Goal: Task Accomplishment & Management: Use online tool/utility

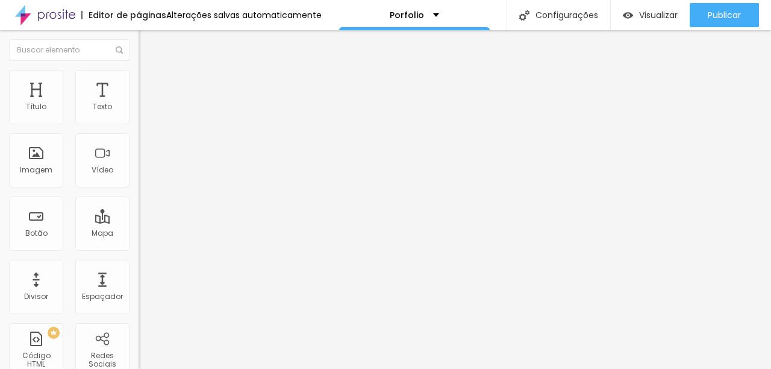
click at [138, 104] on span "Adicionar imagem" at bounding box center [177, 98] width 78 height 10
click at [138, 72] on img at bounding box center [143, 75] width 11 height 11
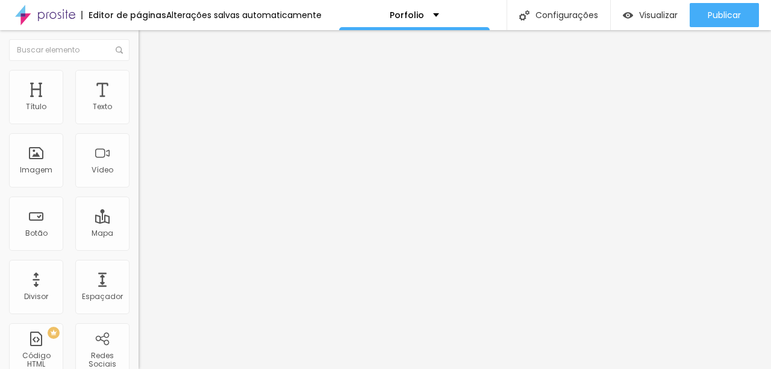
click at [209, 113] on button "%" at bounding box center [217, 107] width 16 height 13
click at [209, 114] on button "%" at bounding box center [217, 107] width 16 height 13
click at [190, 114] on button "px" at bounding box center [199, 107] width 19 height 13
type input "600"
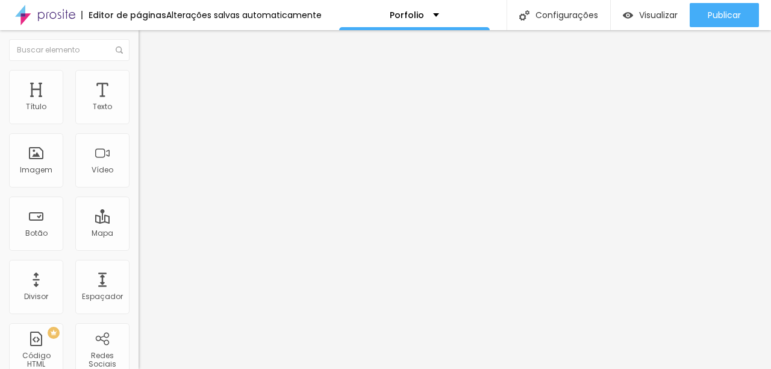
click at [138, 70] on li "Estilo" at bounding box center [207, 76] width 138 height 12
type input "500"
click at [138, 123] on input "range" at bounding box center [177, 119] width 78 height 10
type input "580"
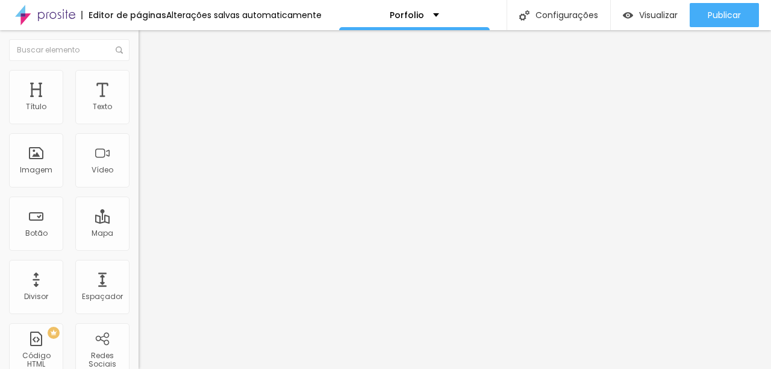
type input "580"
click at [138, 123] on input "range" at bounding box center [177, 119] width 78 height 10
type input "650"
click at [138, 123] on input "range" at bounding box center [177, 119] width 78 height 10
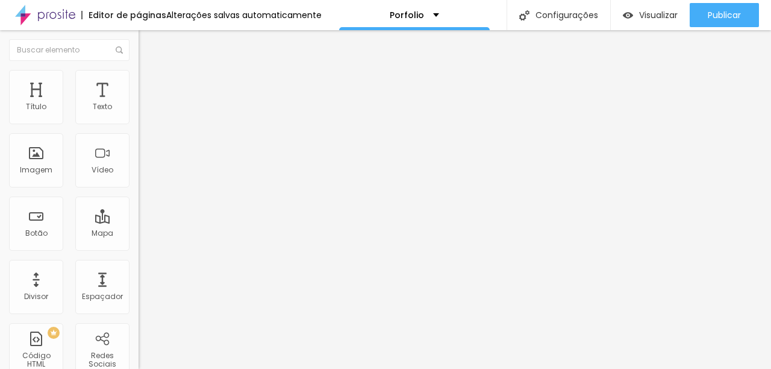
click at [138, 123] on input "range" at bounding box center [177, 119] width 78 height 10
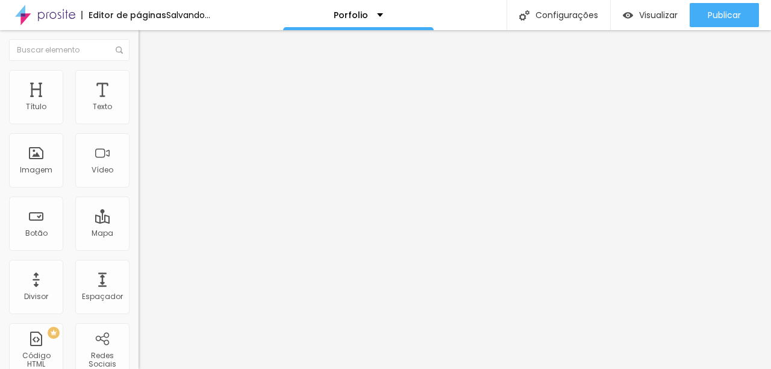
type input "600"
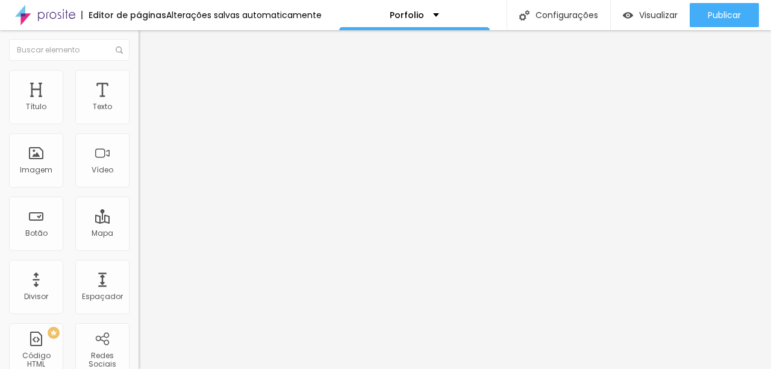
type input "600"
click at [138, 123] on input "range" at bounding box center [177, 119] width 78 height 10
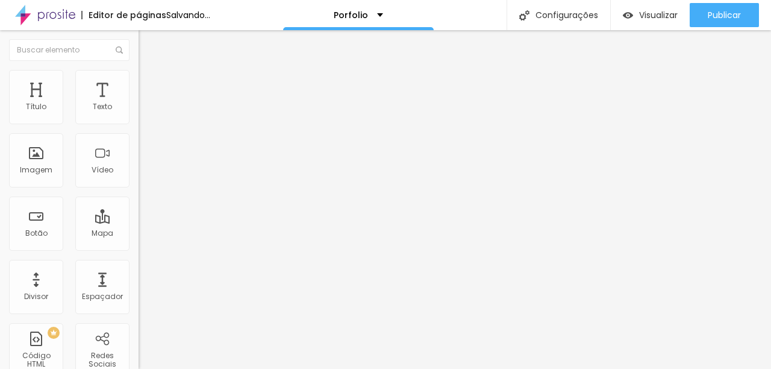
click at [138, 104] on span "Adicionar imagem" at bounding box center [177, 98] width 78 height 10
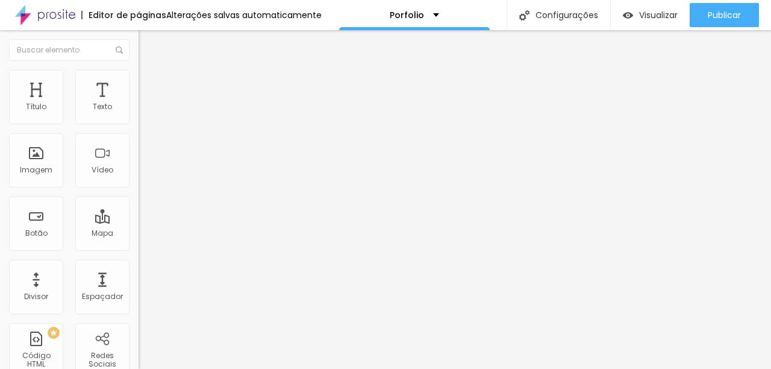
click at [138, 73] on img at bounding box center [143, 75] width 11 height 11
click at [190, 114] on button "px" at bounding box center [199, 107] width 19 height 13
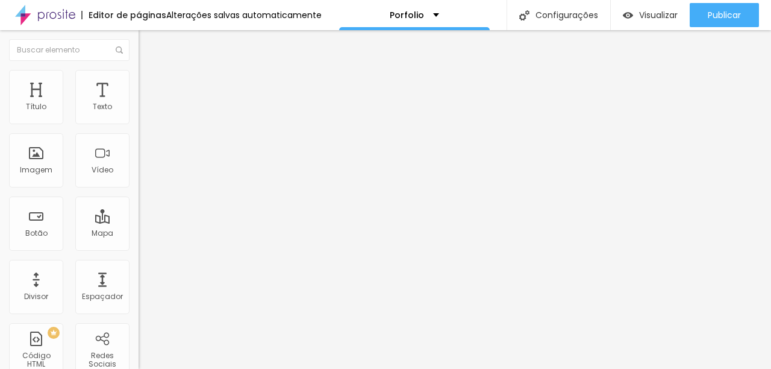
type input "600"
click at [108, 169] on div "Vídeo" at bounding box center [102, 160] width 54 height 54
click at [138, 104] on span "Adicionar imagem" at bounding box center [177, 98] width 78 height 10
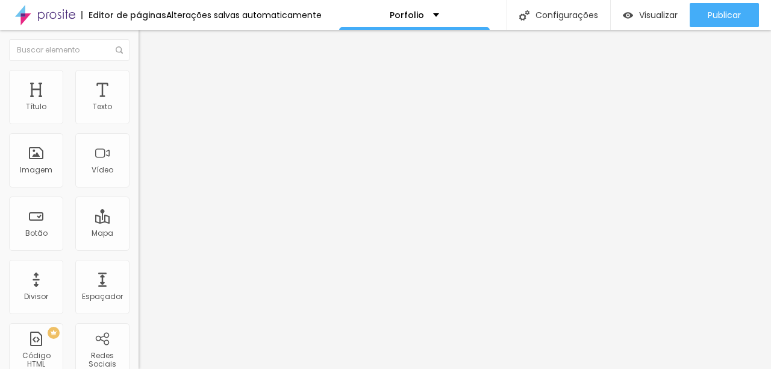
click at [138, 79] on li "Estilo" at bounding box center [207, 76] width 138 height 12
click at [190, 114] on button "px" at bounding box center [199, 107] width 19 height 13
type input "600"
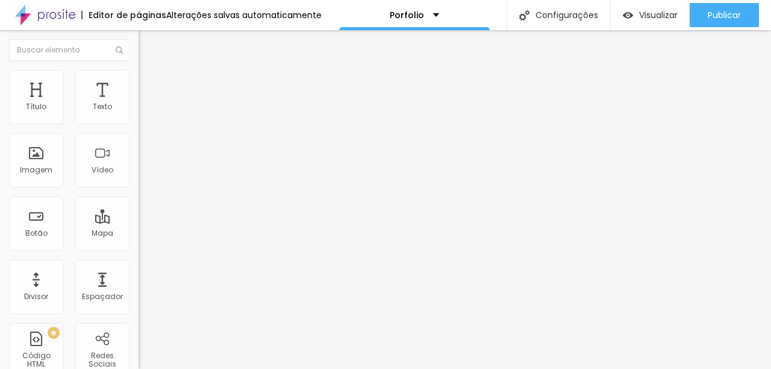
type input "600"
click at [138, 104] on span "Adicionar imagem" at bounding box center [177, 98] width 78 height 10
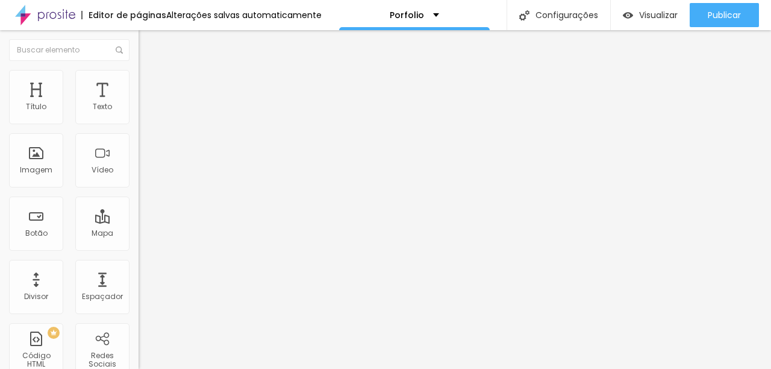
click at [138, 76] on ul "Conteúdo Estilo Avançado" at bounding box center [207, 76] width 138 height 36
click at [138, 78] on li "Estilo" at bounding box center [207, 76] width 138 height 12
click at [190, 114] on button "px" at bounding box center [199, 107] width 19 height 13
type input "600"
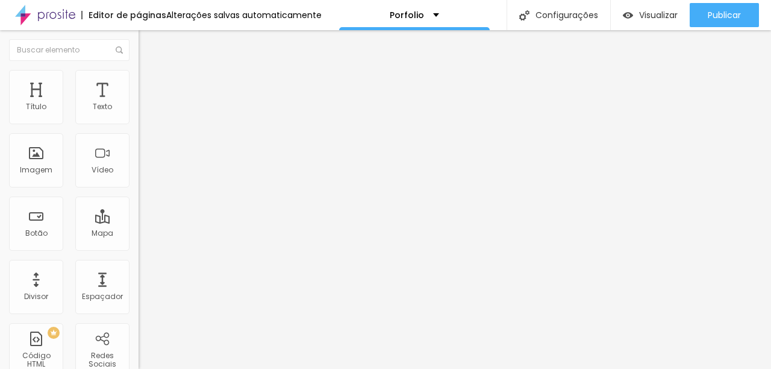
click at [138, 104] on span "Adicionar imagem" at bounding box center [177, 98] width 78 height 10
click at [149, 80] on span "Estilo" at bounding box center [158, 78] width 19 height 10
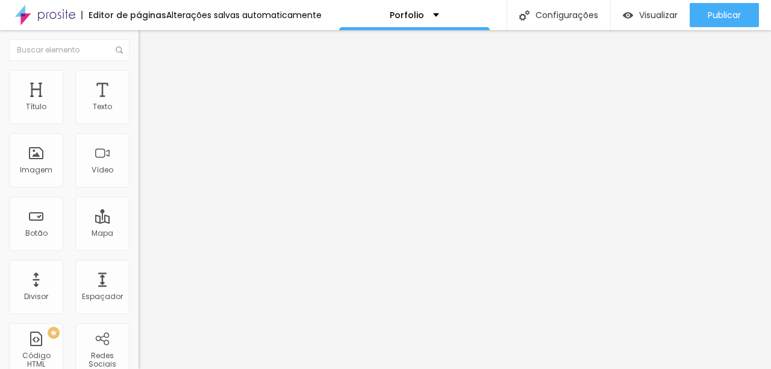
click at [190, 114] on button "px" at bounding box center [199, 107] width 19 height 13
type input "600"
click at [148, 42] on img "button" at bounding box center [153, 44] width 10 height 10
click at [138, 104] on span "Adicionar imagem" at bounding box center [177, 98] width 78 height 10
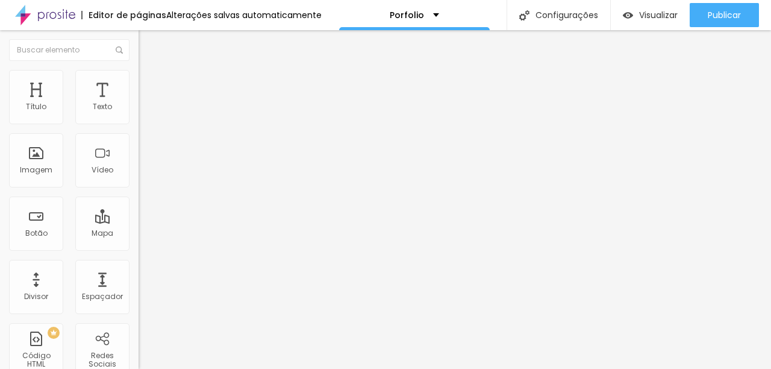
click at [138, 75] on ul "Conteúdo Estilo Avançado" at bounding box center [207, 76] width 138 height 36
click at [138, 78] on li "Estilo" at bounding box center [207, 76] width 138 height 12
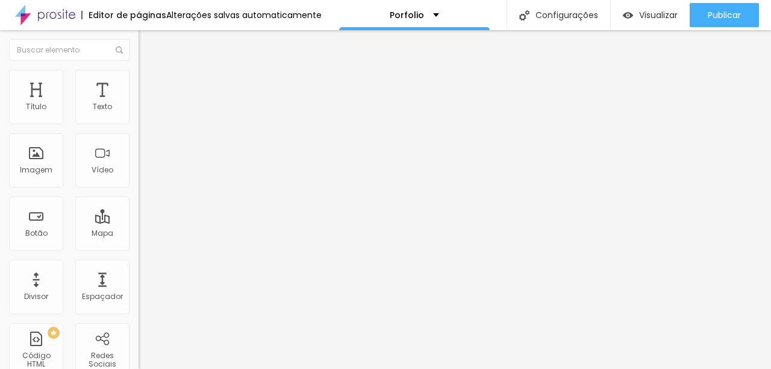
click at [190, 114] on button "px" at bounding box center [199, 107] width 19 height 13
type input "600"
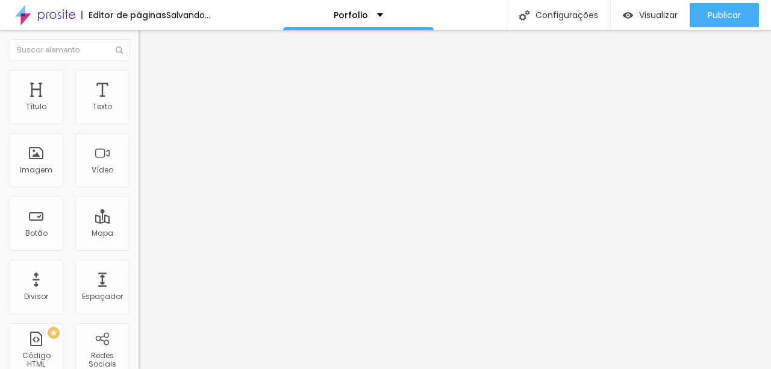
click at [138, 104] on span "Adicionar imagem" at bounding box center [177, 98] width 78 height 10
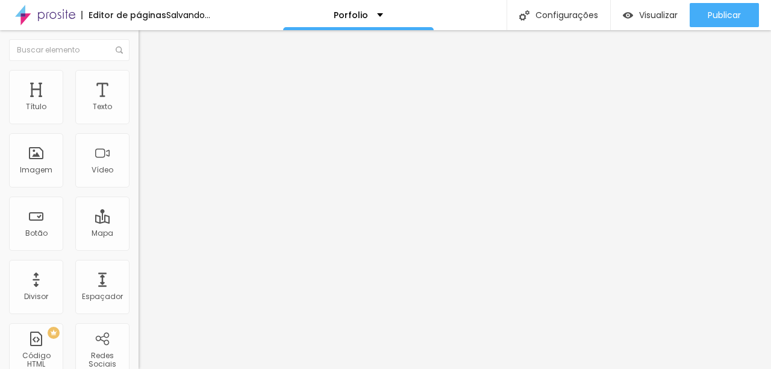
click at [138, 74] on img at bounding box center [143, 75] width 11 height 11
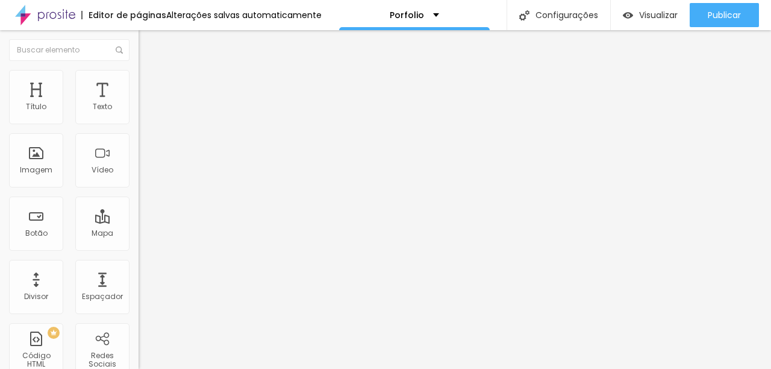
click at [190, 114] on button "px" at bounding box center [199, 107] width 19 height 13
type input "600"
click at [138, 75] on li "Estilo" at bounding box center [207, 76] width 138 height 12
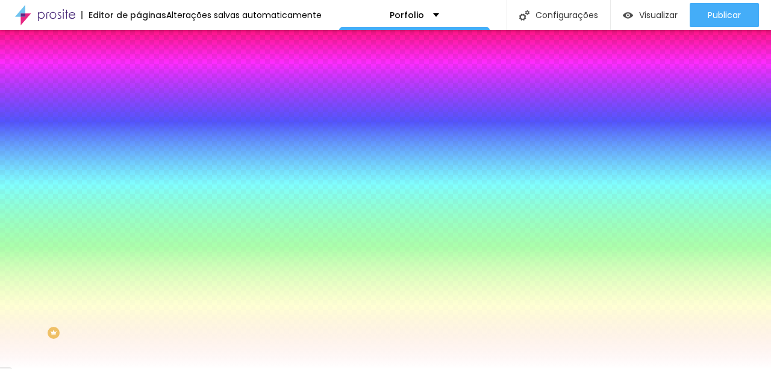
click at [138, 164] on div at bounding box center [207, 164] width 138 height 0
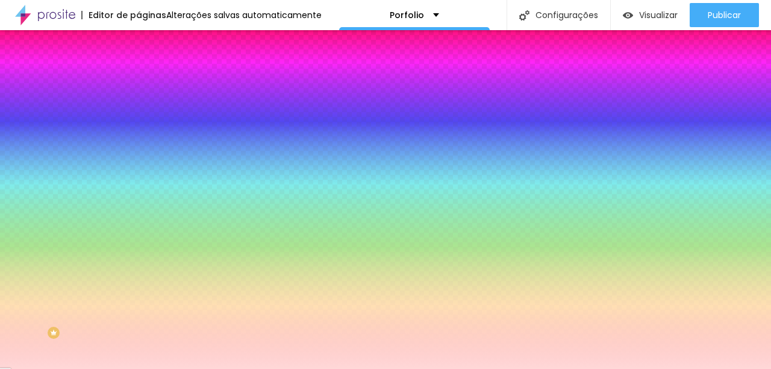
type input "#FFFFFF"
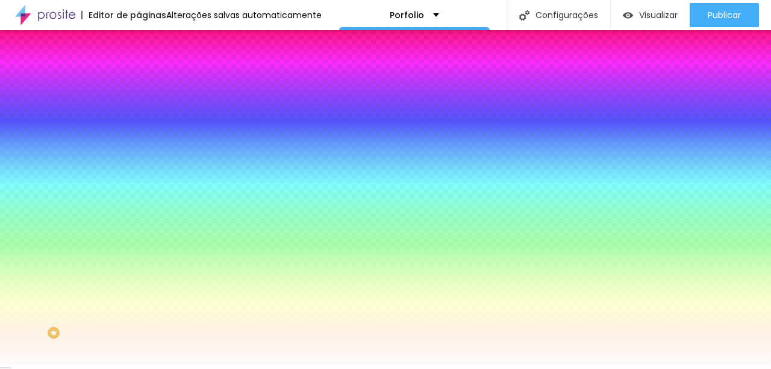
drag, startPoint x: 52, startPoint y: 247, endPoint x: 7, endPoint y: 222, distance: 51.5
click at [138, 222] on div "Imagem de fundo Adicionar imagem Efeito da Imagem Nenhum Nenhum Parallax Cor de…" at bounding box center [207, 172] width 138 height 156
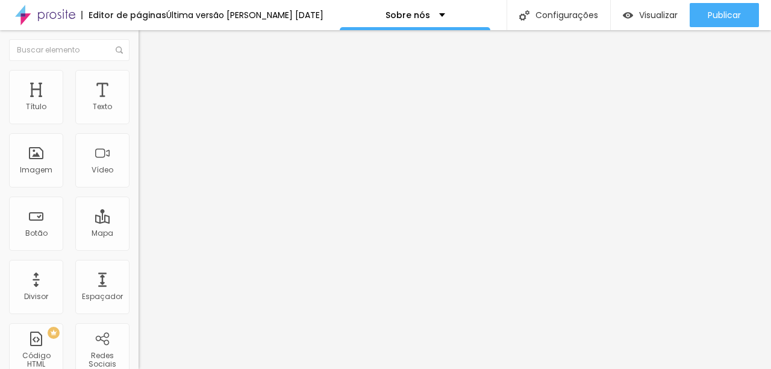
click at [148, 107] on icon "button" at bounding box center [149, 106] width 2 height 2
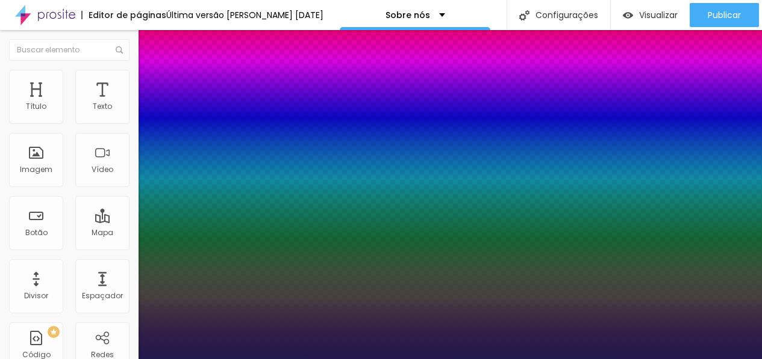
select select "MontserratBlack"
click at [303, 359] on div at bounding box center [381, 359] width 762 height 0
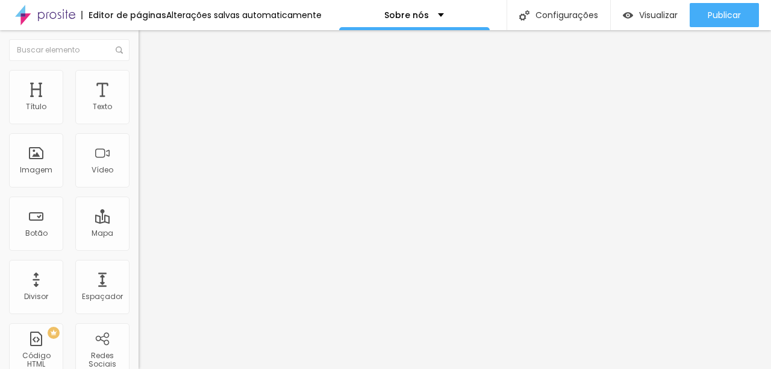
click at [138, 70] on img at bounding box center [143, 75] width 11 height 11
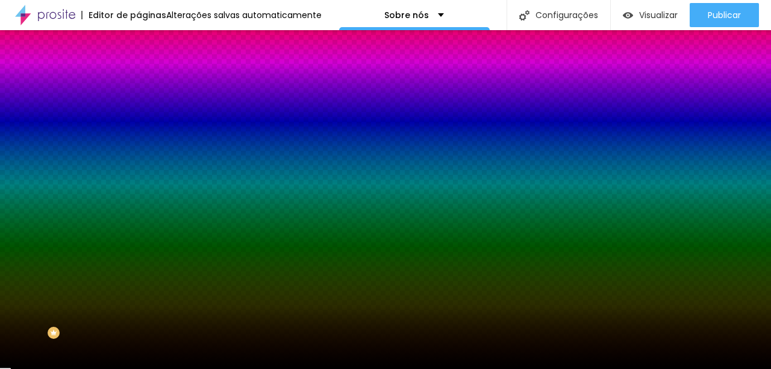
click at [138, 164] on div at bounding box center [207, 164] width 138 height 0
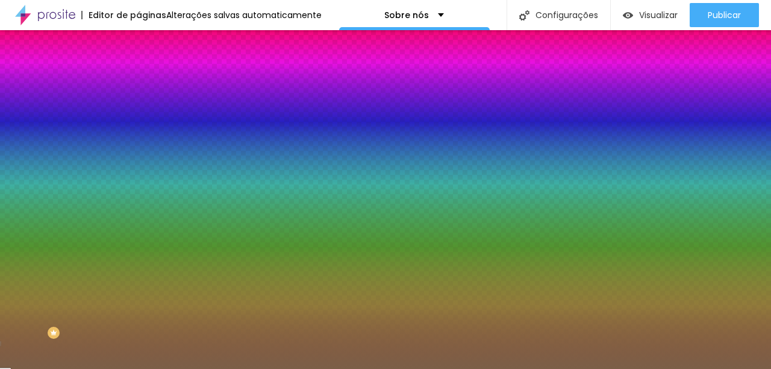
type input "#7B5F47"
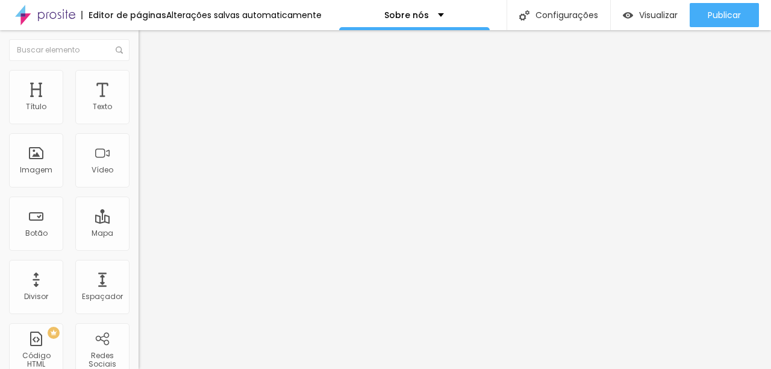
click at [143, 112] on icon "button" at bounding box center [146, 108] width 7 height 7
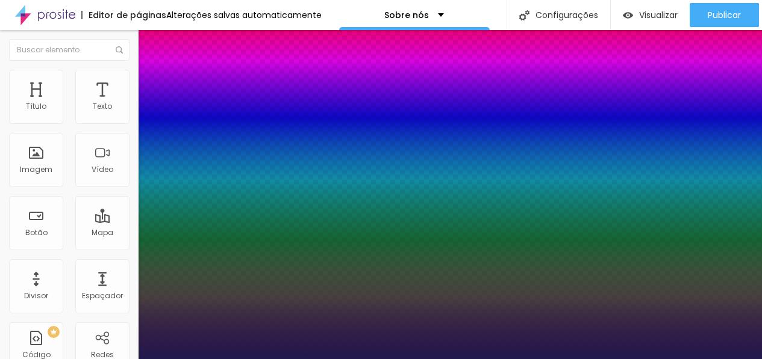
select select "Lato"
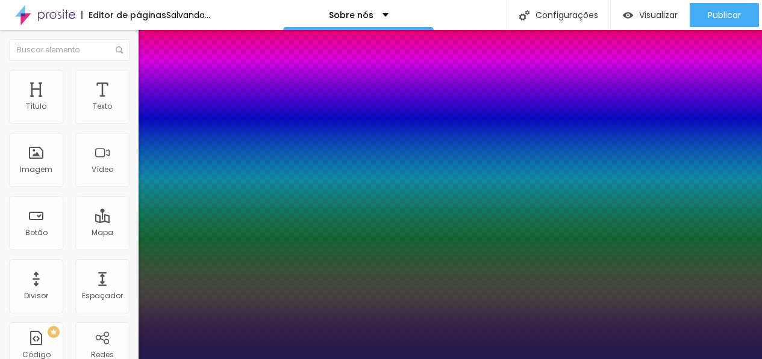
click at [238, 359] on div at bounding box center [381, 359] width 762 height 0
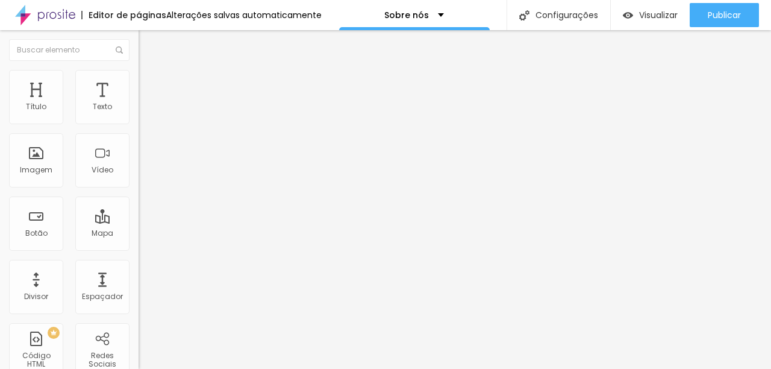
click at [138, 79] on li "Avançado" at bounding box center [207, 76] width 138 height 12
click at [149, 71] on span "Estilo" at bounding box center [158, 66] width 19 height 10
click at [143, 175] on icon "button" at bounding box center [146, 170] width 7 height 7
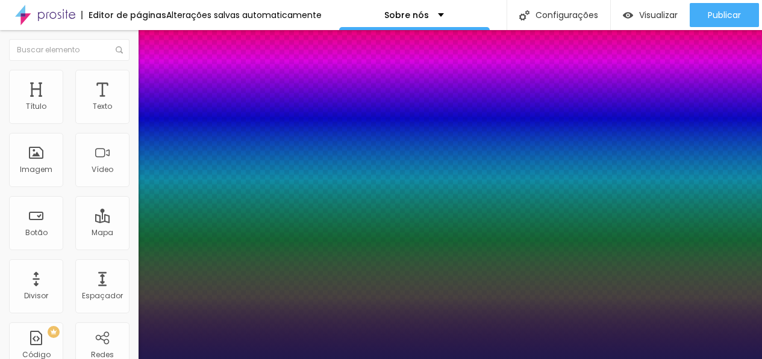
type input "1"
type input "0.5"
select select "MontserratBlack"
type input "1"
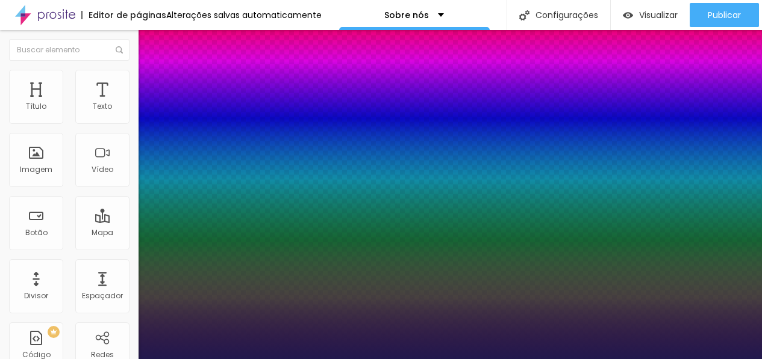
type input "0.5"
click at [276, 359] on div at bounding box center [381, 359] width 762 height 0
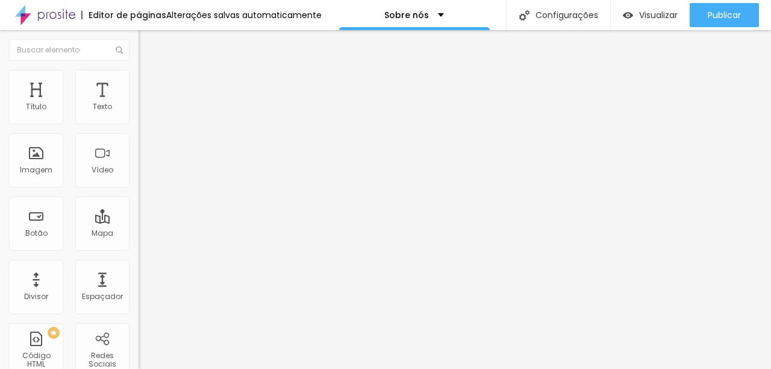
click at [138, 75] on li "Estilo" at bounding box center [207, 76] width 138 height 12
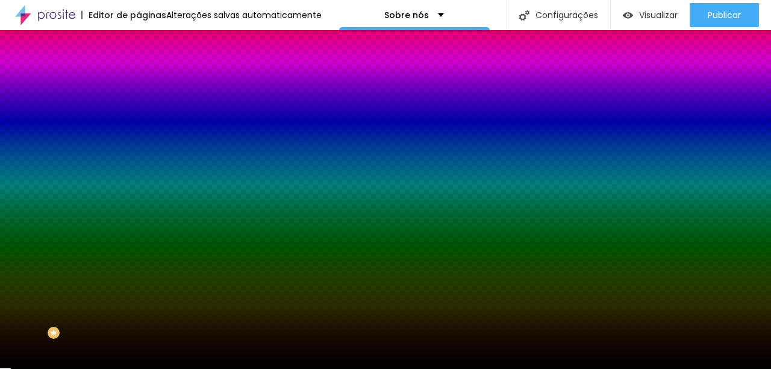
click at [138, 164] on div at bounding box center [207, 164] width 138 height 0
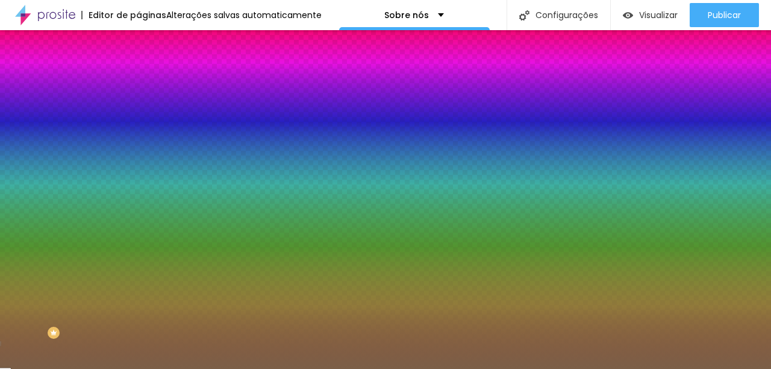
type input "#7B5F47"
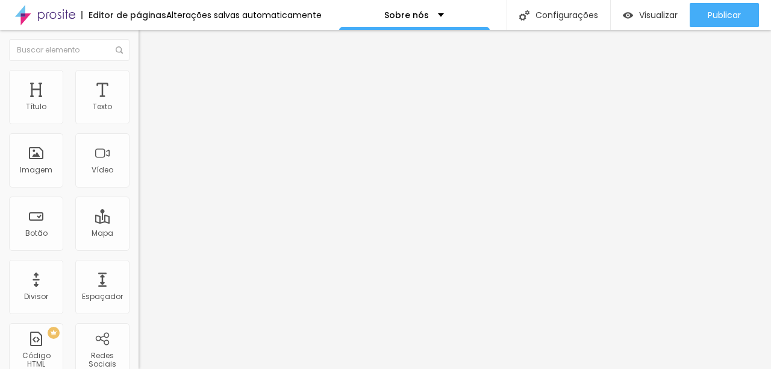
click at [143, 112] on icon "button" at bounding box center [146, 108] width 7 height 7
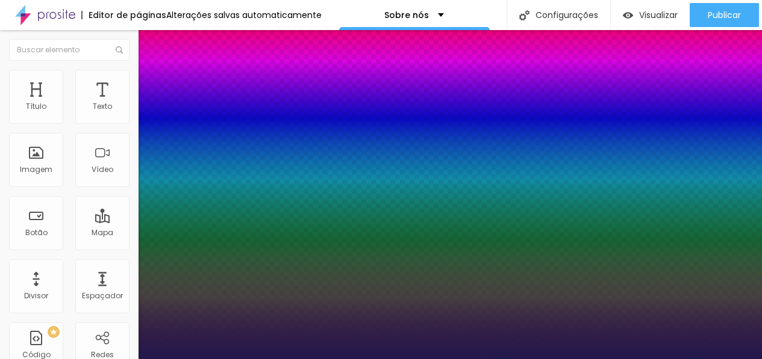
type input "1"
select select "Lato"
type input "1"
click at [170, 359] on div at bounding box center [381, 359] width 762 height 0
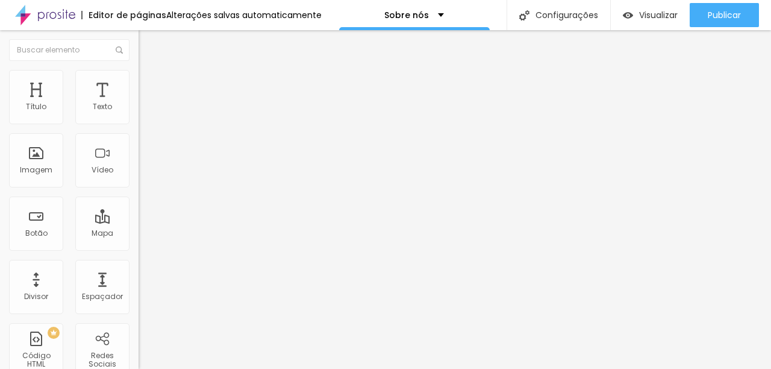
click at [143, 112] on icon "button" at bounding box center [146, 108] width 7 height 7
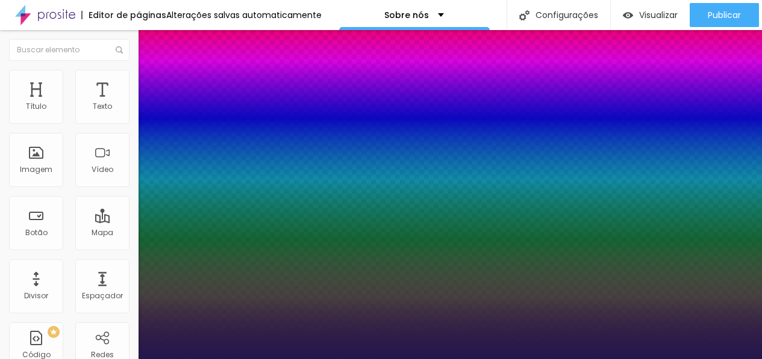
click at [75, 359] on div at bounding box center [381, 359] width 762 height 0
